Goal: Entertainment & Leisure: Consume media (video, audio)

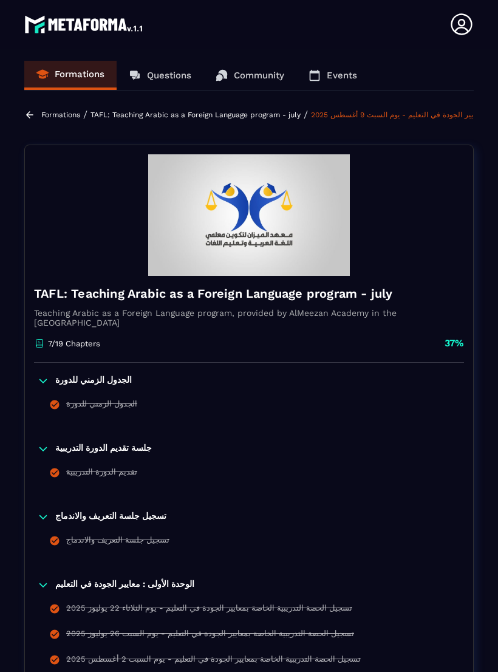
scroll to position [846, 0]
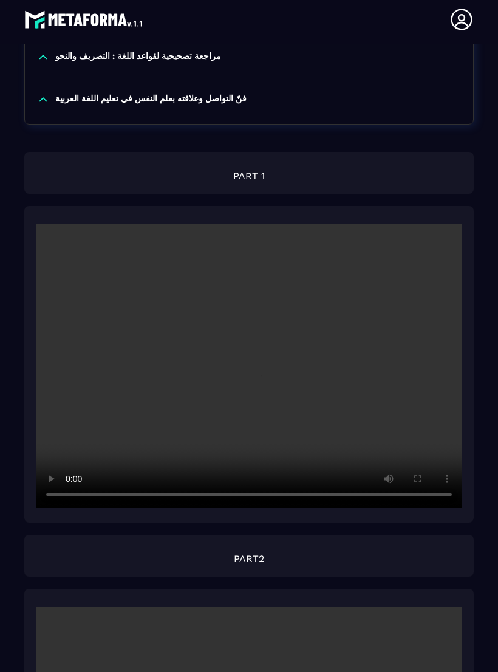
click at [259, 315] on video at bounding box center [248, 366] width 425 height 284
click at [294, 334] on video at bounding box center [248, 366] width 425 height 284
click at [235, 391] on video at bounding box center [248, 366] width 425 height 284
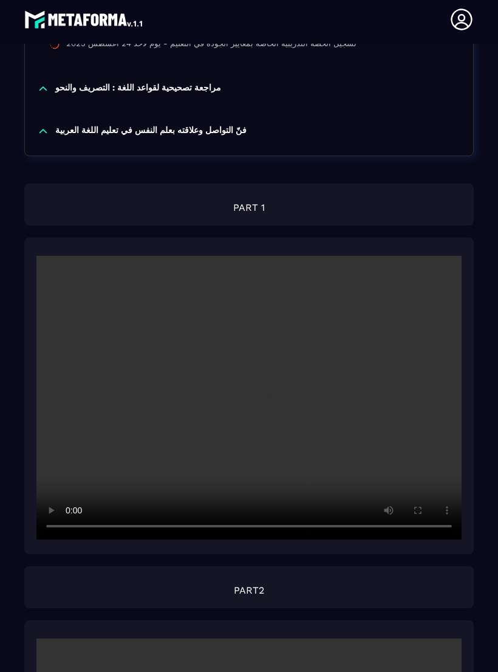
scroll to position [815, 0]
click at [258, 361] on video at bounding box center [248, 398] width 425 height 284
click at [245, 363] on video at bounding box center [248, 398] width 425 height 284
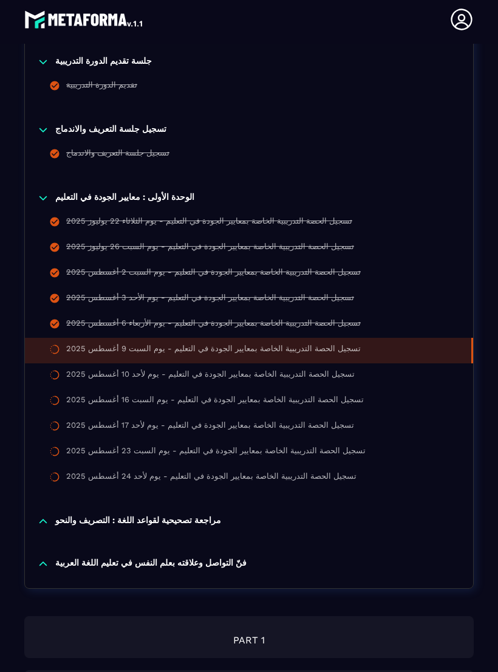
scroll to position [389, 0]
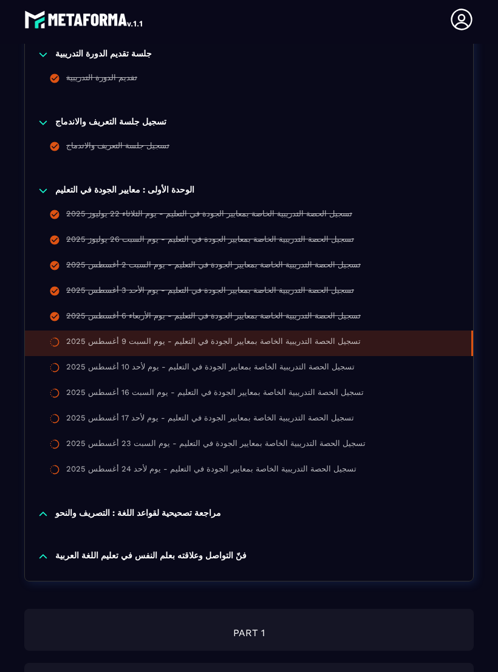
click at [282, 337] on div "تسجيل الحصة التدريبية الخاصة بمعايير الجودة في التعليم - يوم السبت 9 أغسطس 2025" at bounding box center [213, 343] width 295 height 13
click at [241, 337] on div "تسجيل الحصة التدريبية الخاصة بمعايير الجودة في التعليم - يوم السبت 9 أغسطس 2025" at bounding box center [213, 343] width 295 height 13
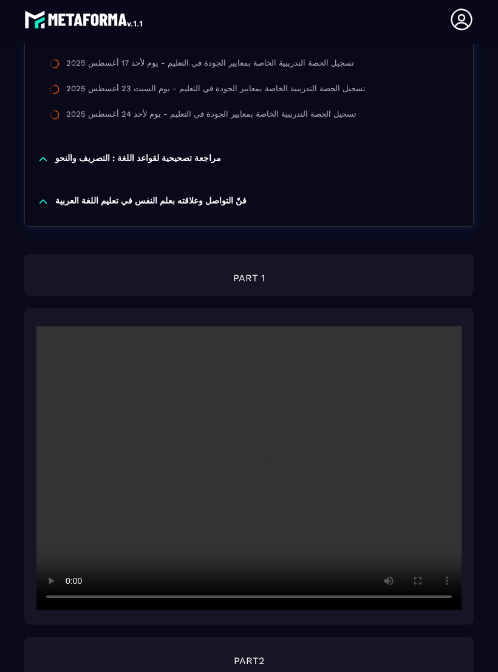
scroll to position [744, 0]
click at [253, 444] on video at bounding box center [248, 468] width 425 height 284
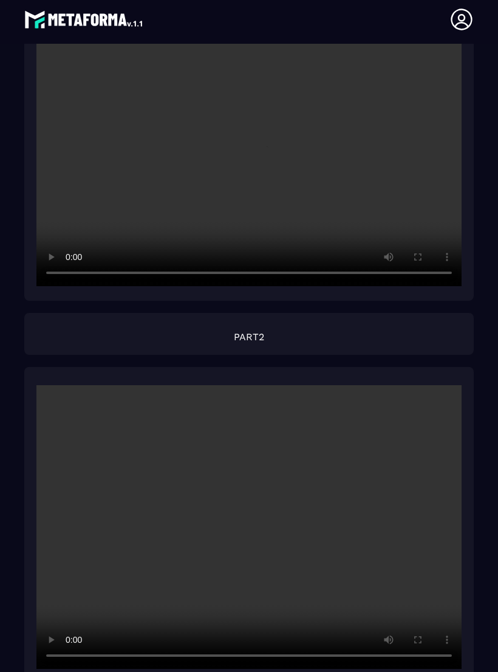
scroll to position [1068, 0]
click at [247, 499] on video at bounding box center [248, 527] width 425 height 284
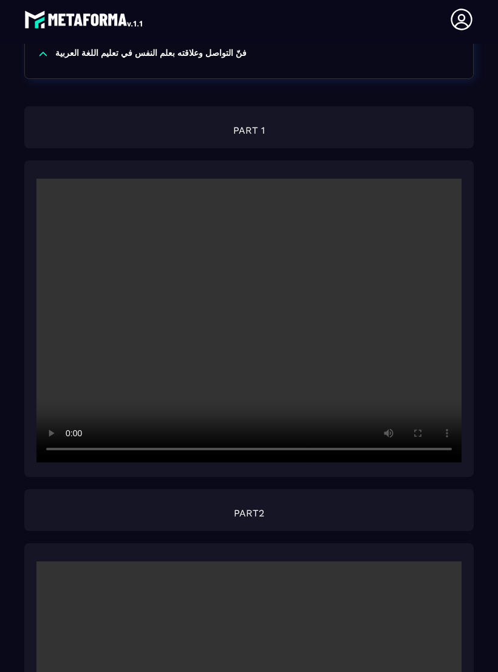
scroll to position [890, 0]
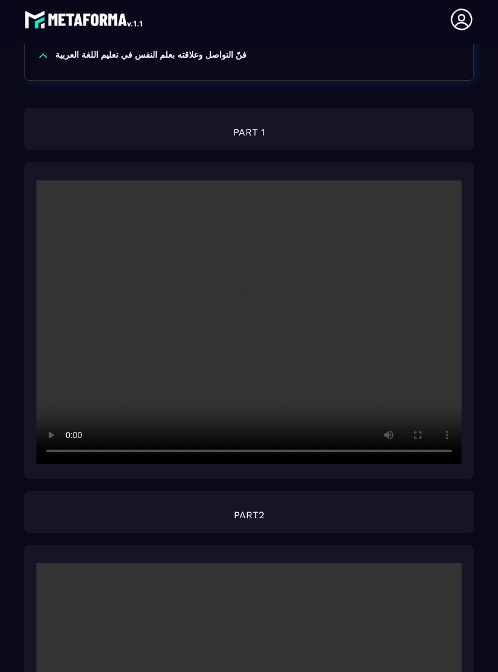
click at [332, 329] on video at bounding box center [248, 322] width 425 height 284
click at [294, 292] on video at bounding box center [248, 322] width 425 height 284
click at [298, 292] on video at bounding box center [248, 322] width 425 height 284
click at [248, 290] on video at bounding box center [248, 322] width 425 height 284
click at [247, 294] on video at bounding box center [248, 322] width 425 height 284
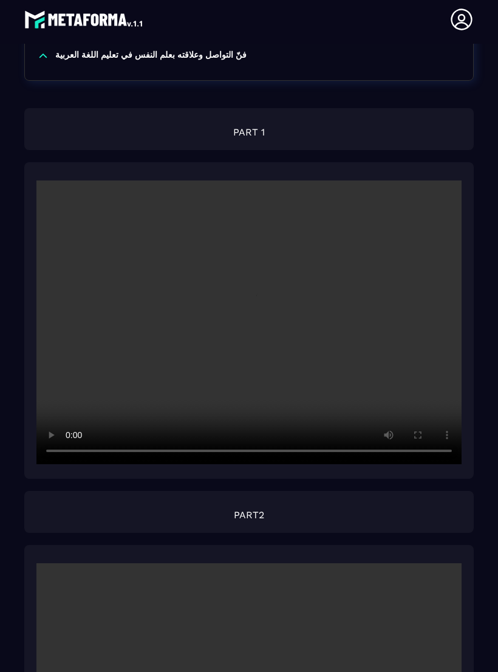
click at [46, 180] on video at bounding box center [248, 322] width 425 height 284
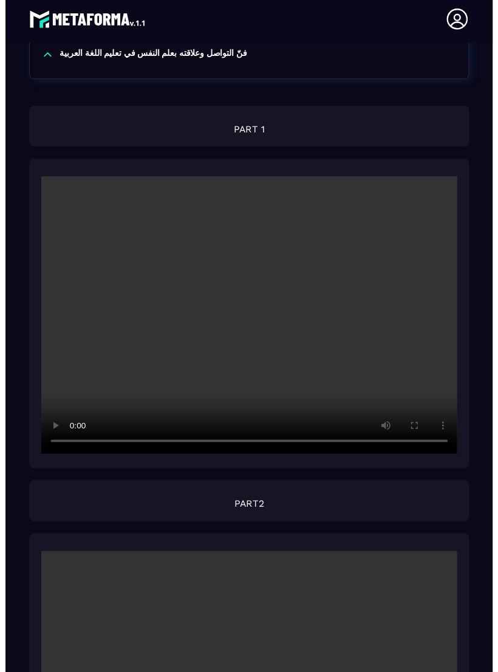
scroll to position [20, 0]
